Goal: Transaction & Acquisition: Purchase product/service

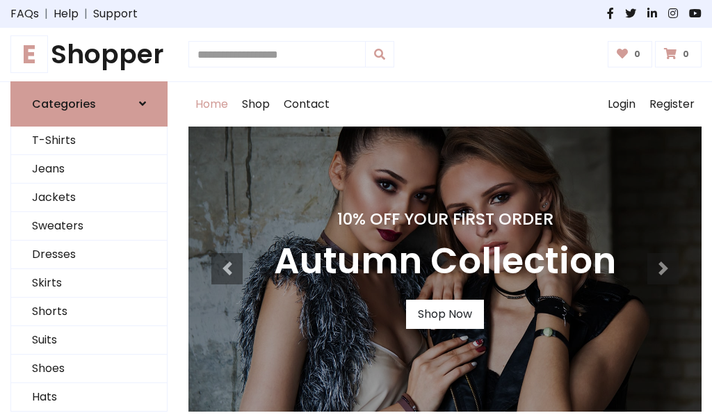
click at [356, 210] on h4 "10% Off Your First Order" at bounding box center [445, 218] width 342 height 19
click at [444, 314] on link "Shop Now" at bounding box center [445, 314] width 78 height 29
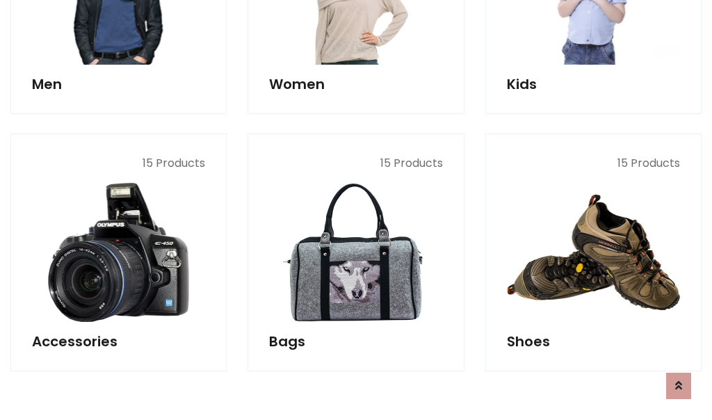
scroll to position [1386, 0]
